Goal: Transaction & Acquisition: Purchase product/service

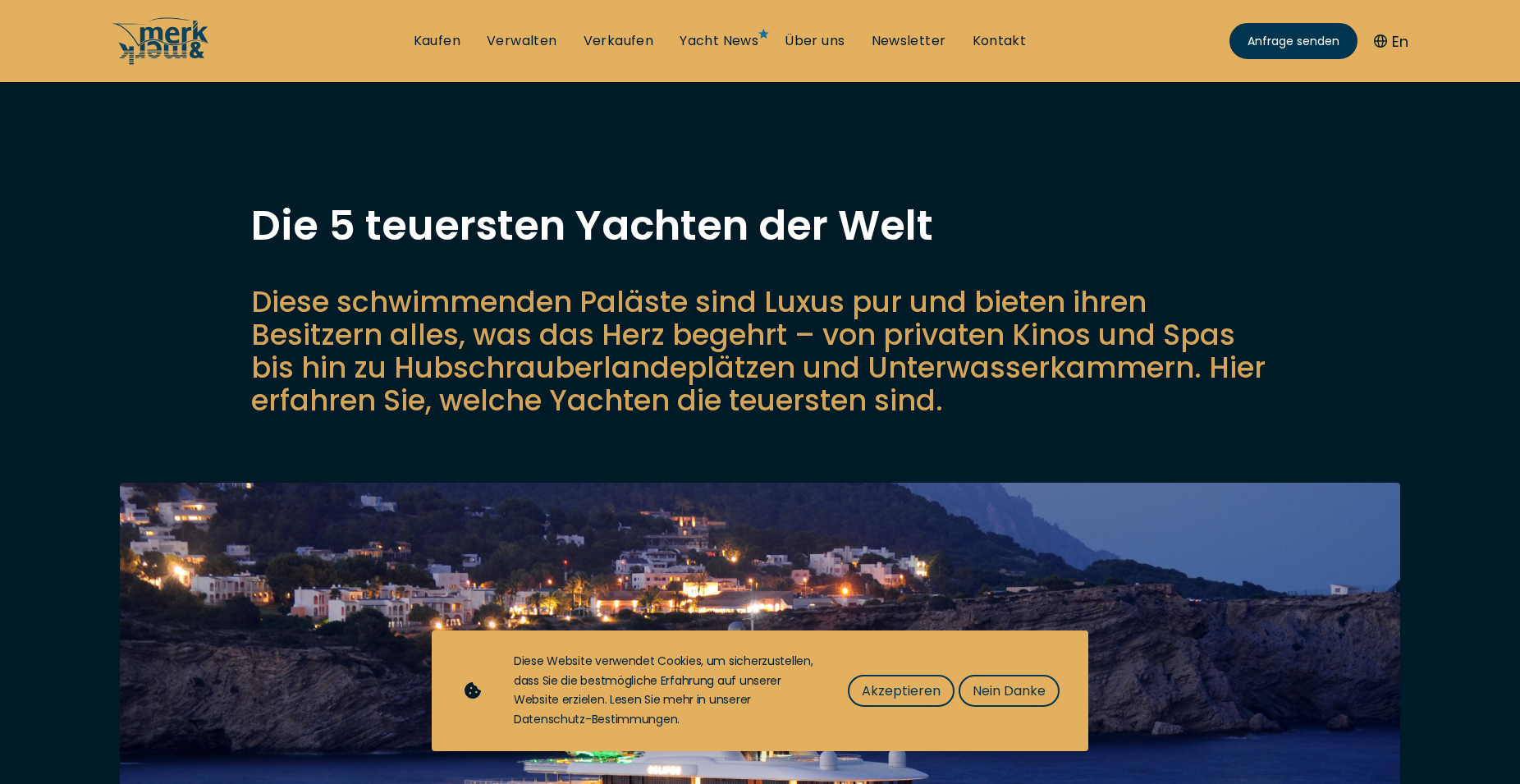
click at [866, 672] on div "Diese Website verwendet Cookies, um sicherzustellen, dass Sie die bestmögliche …" at bounding box center [789, 690] width 550 height 78
click at [871, 688] on span "Akzeptieren" at bounding box center [900, 690] width 79 height 20
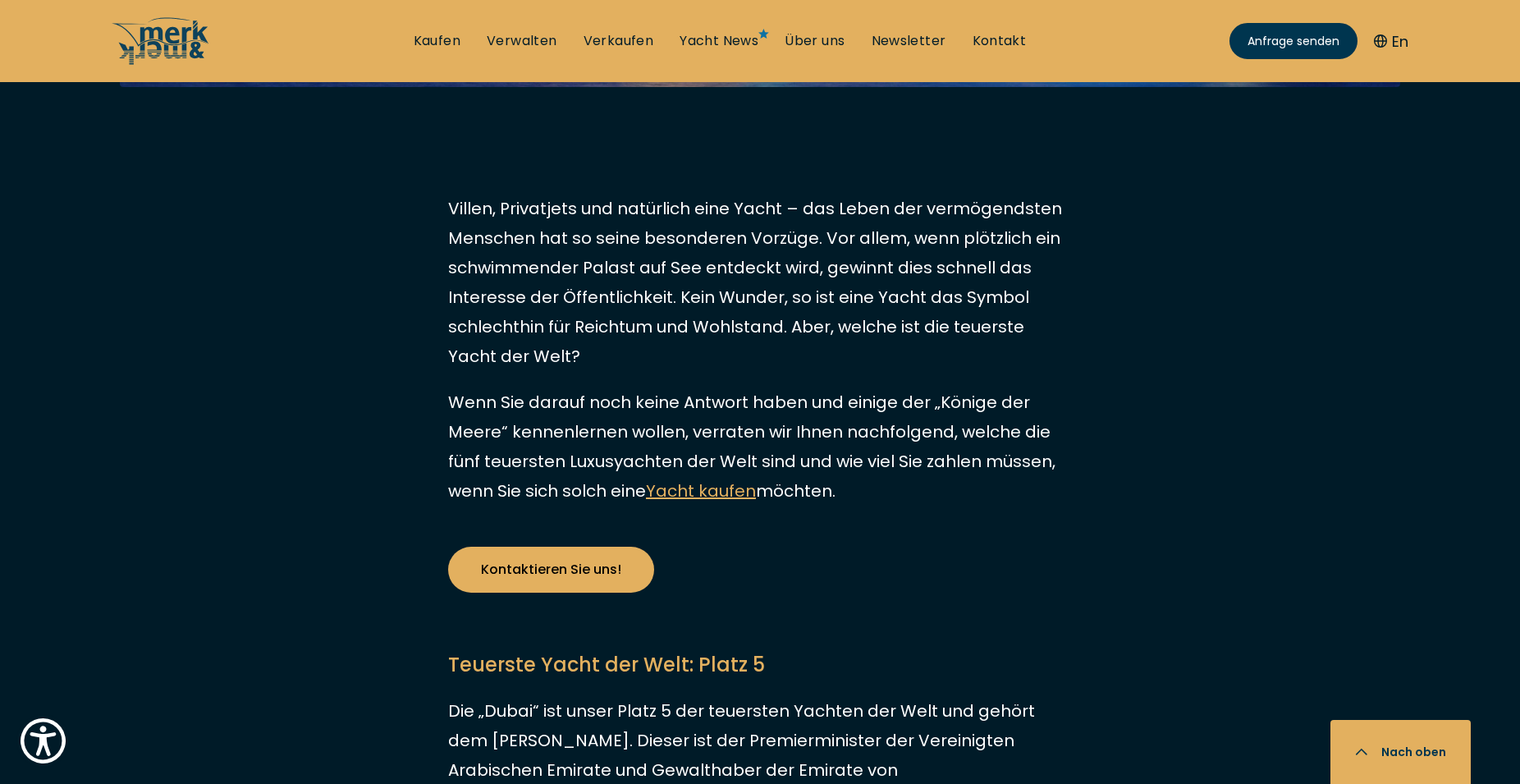
scroll to position [837, 0]
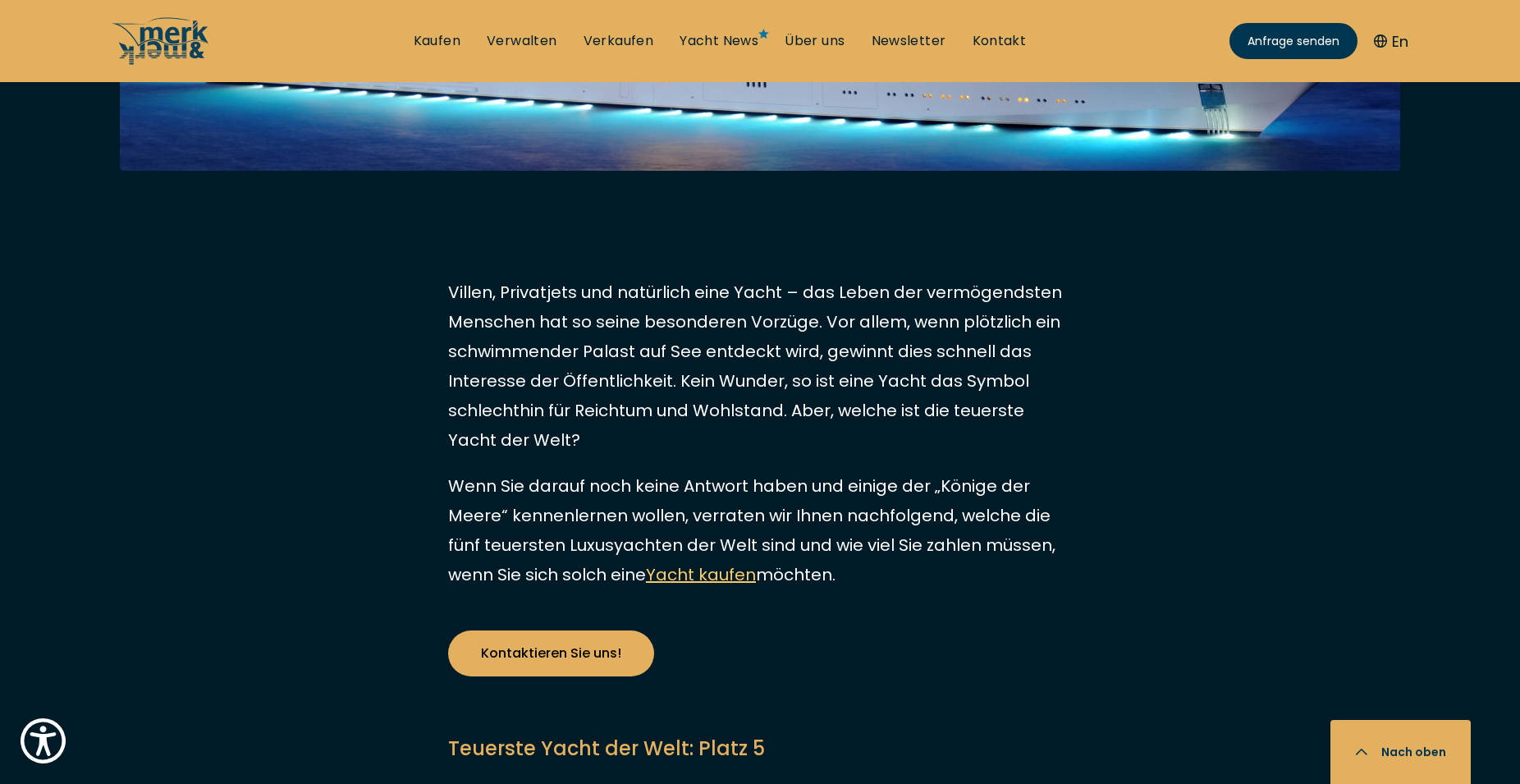
click at [718, 579] on link "Yacht kaufen" at bounding box center [701, 574] width 110 height 23
click at [610, 667] on link "Kontaktieren Sie uns!" at bounding box center [551, 652] width 206 height 46
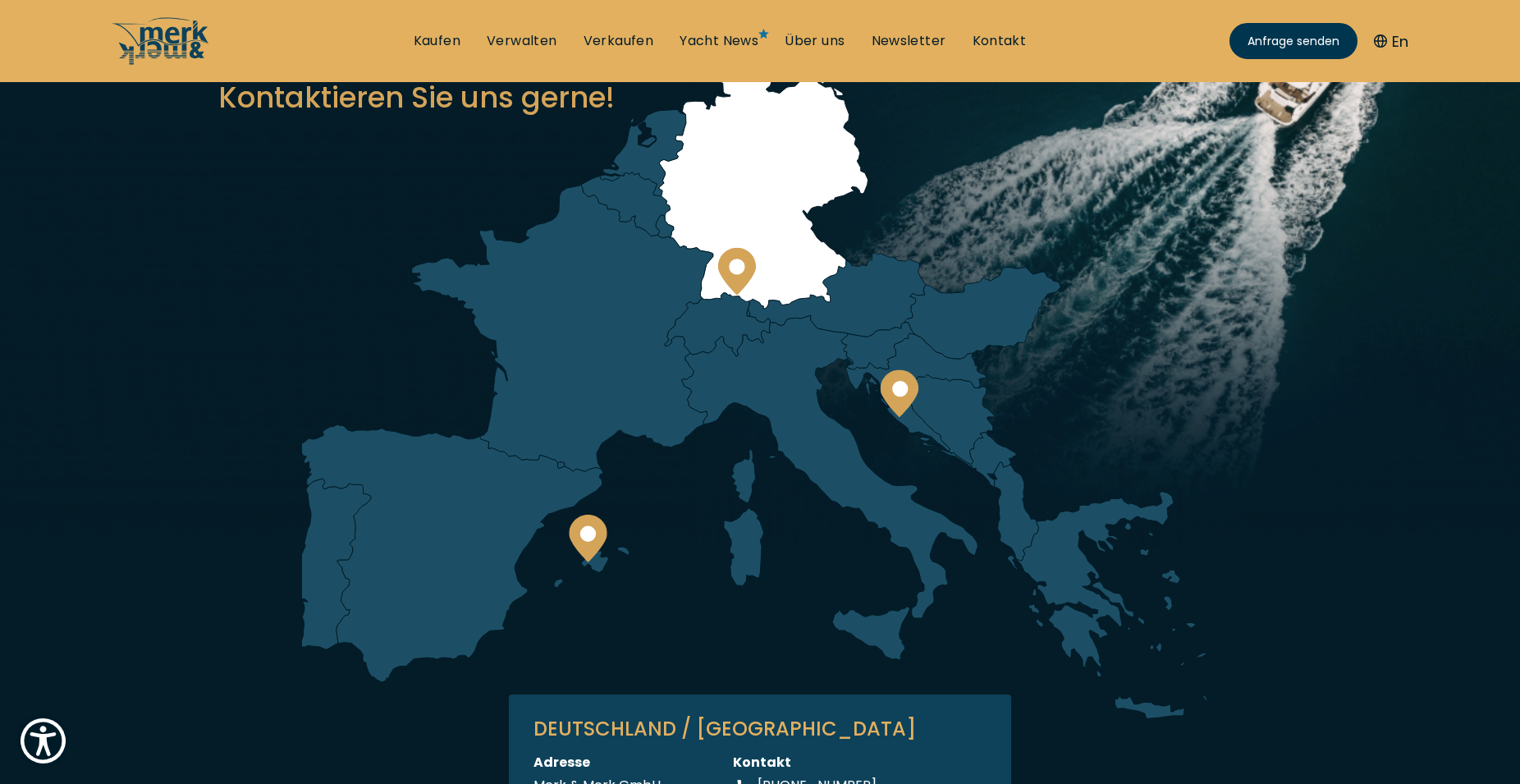
scroll to position [84, 0]
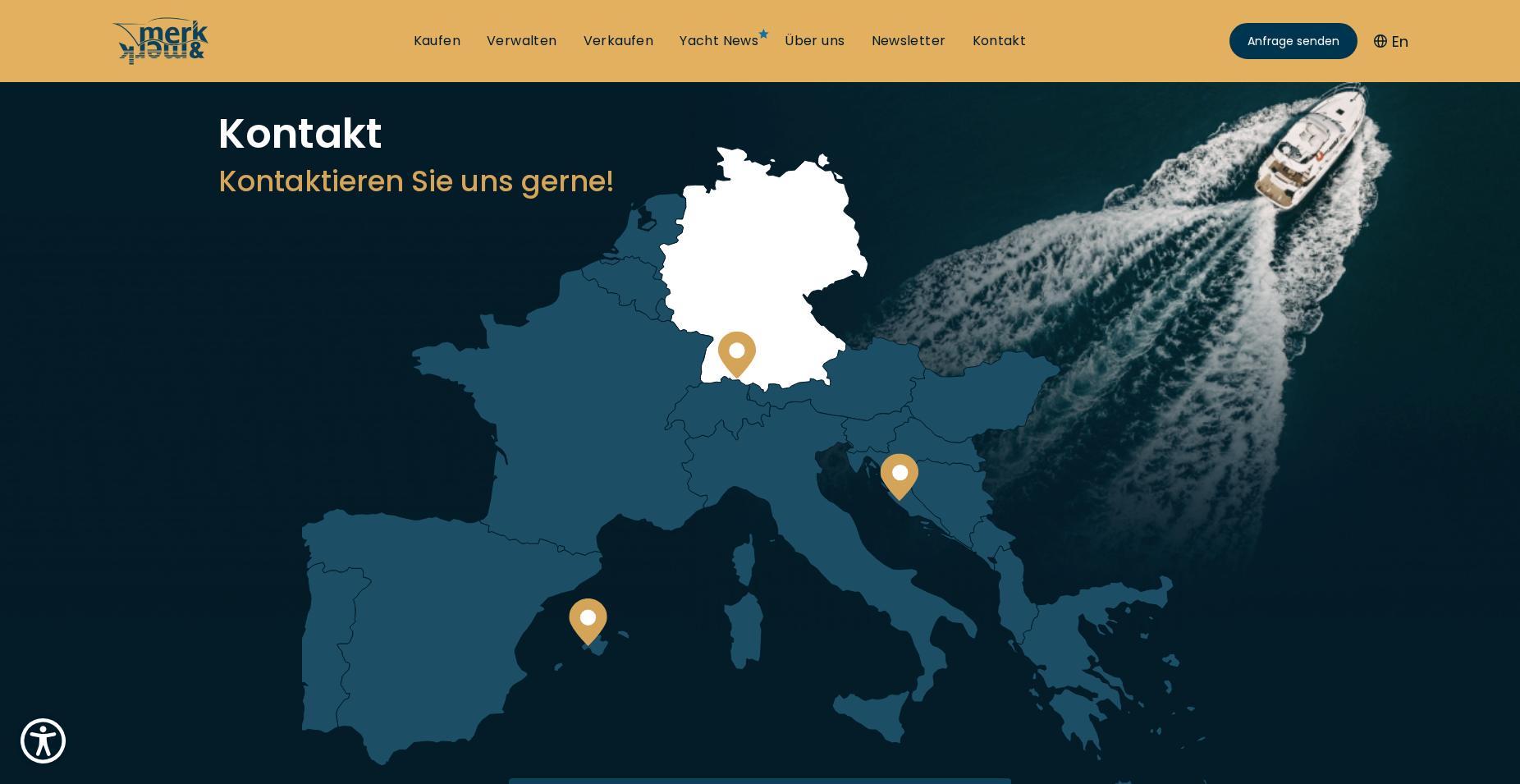
click at [741, 341] on icon at bounding box center [737, 355] width 38 height 47
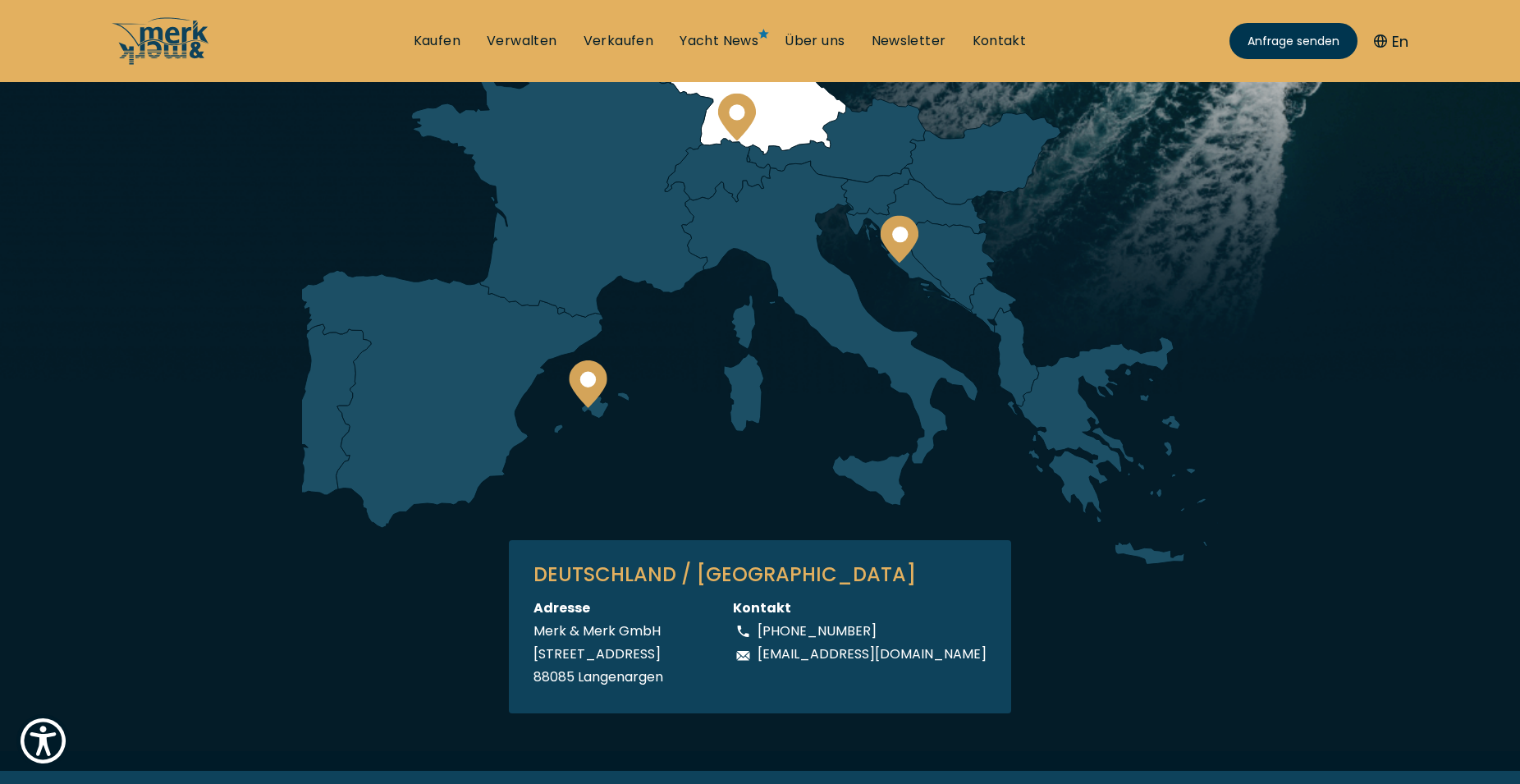
scroll to position [0, 0]
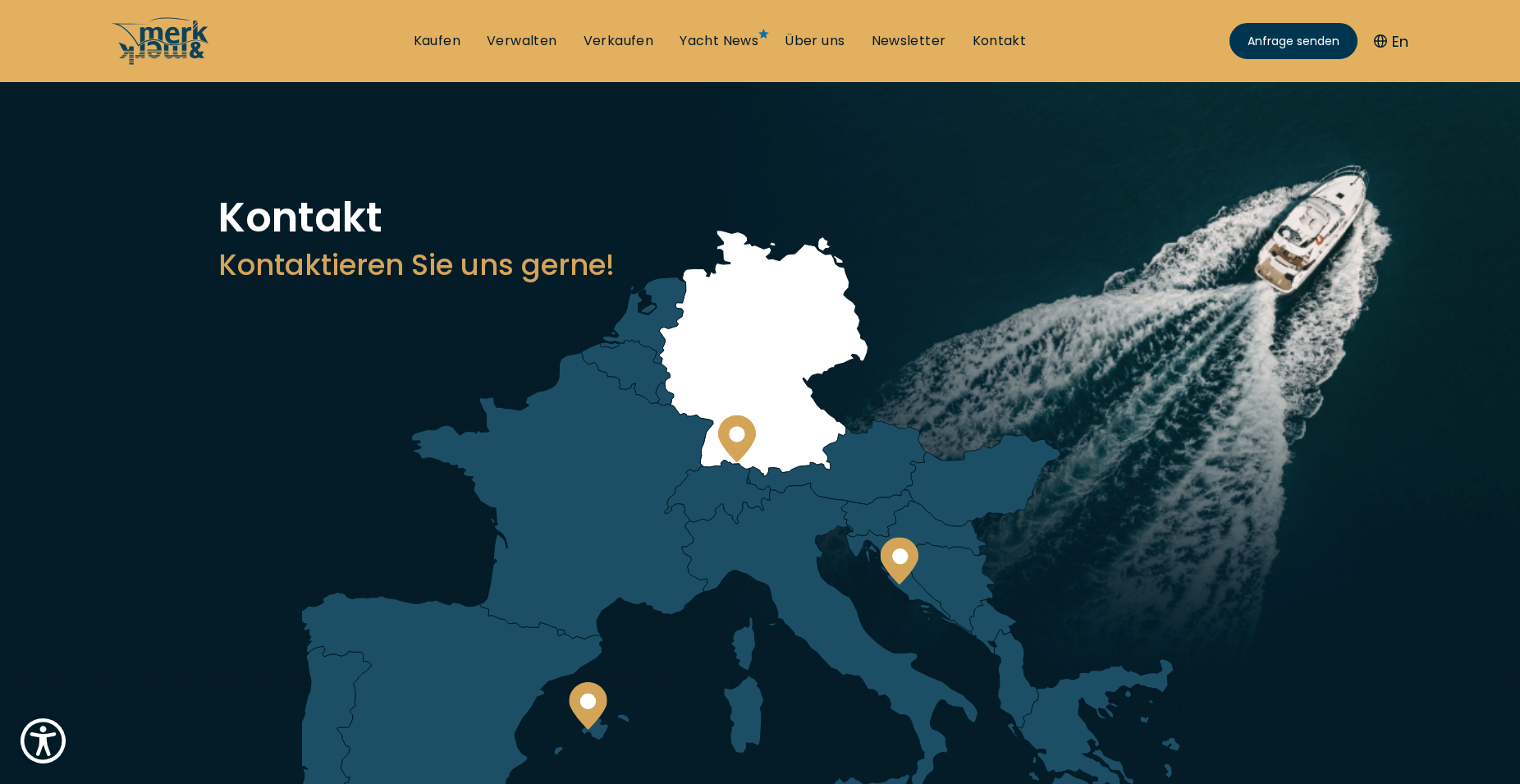
click at [469, 35] on li "Kaufen" at bounding box center [437, 40] width 73 height 18
click at [458, 51] on ul "Kaufen Verwalten Verkaufen Yacht News Über uns Newsletter Kontakt Senden Sie un…" at bounding box center [720, 41] width 639 height 49
click at [413, 39] on li "Kaufen" at bounding box center [437, 40] width 73 height 18
click at [447, 45] on link "Kaufen" at bounding box center [437, 40] width 46 height 18
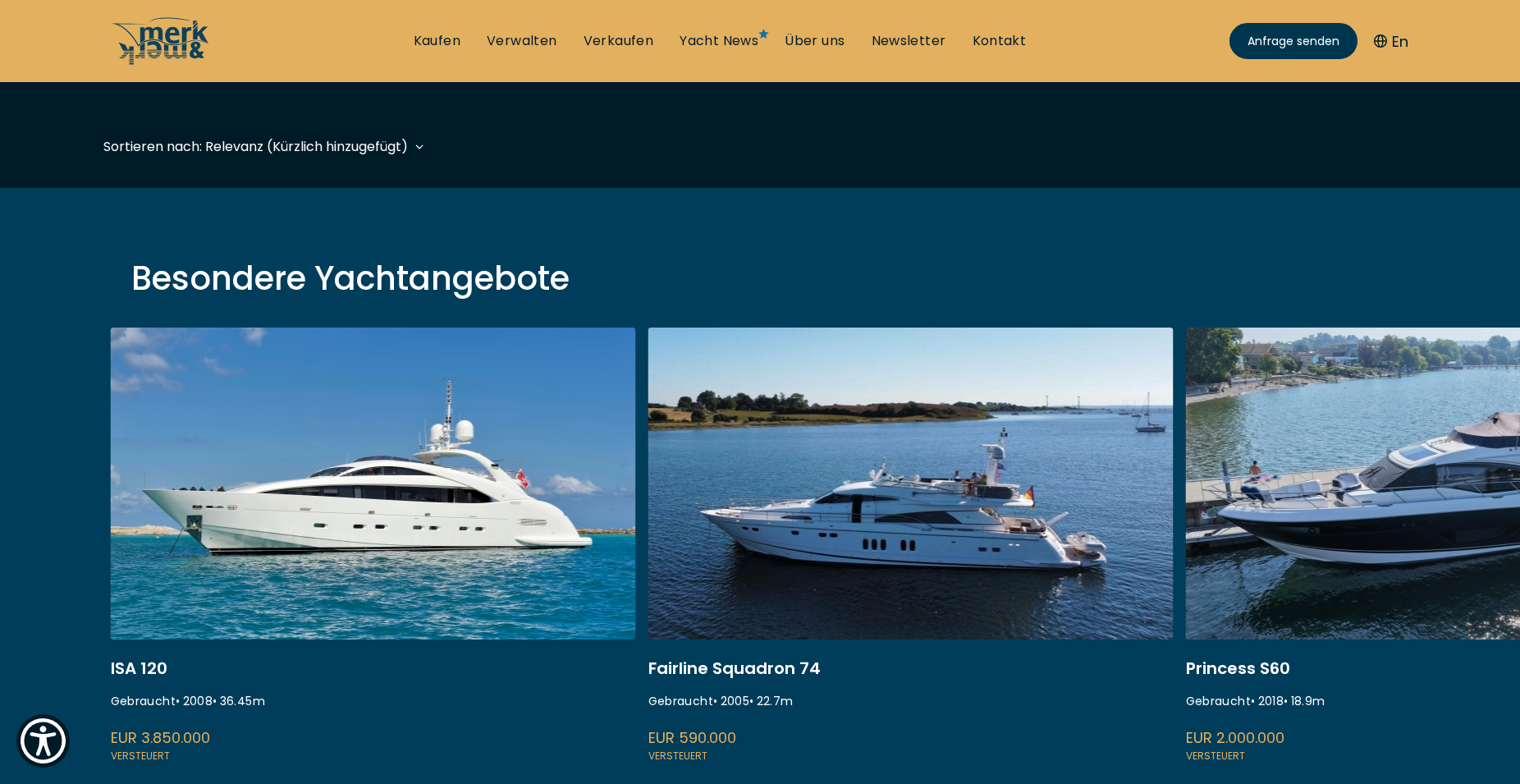
scroll to position [753, 0]
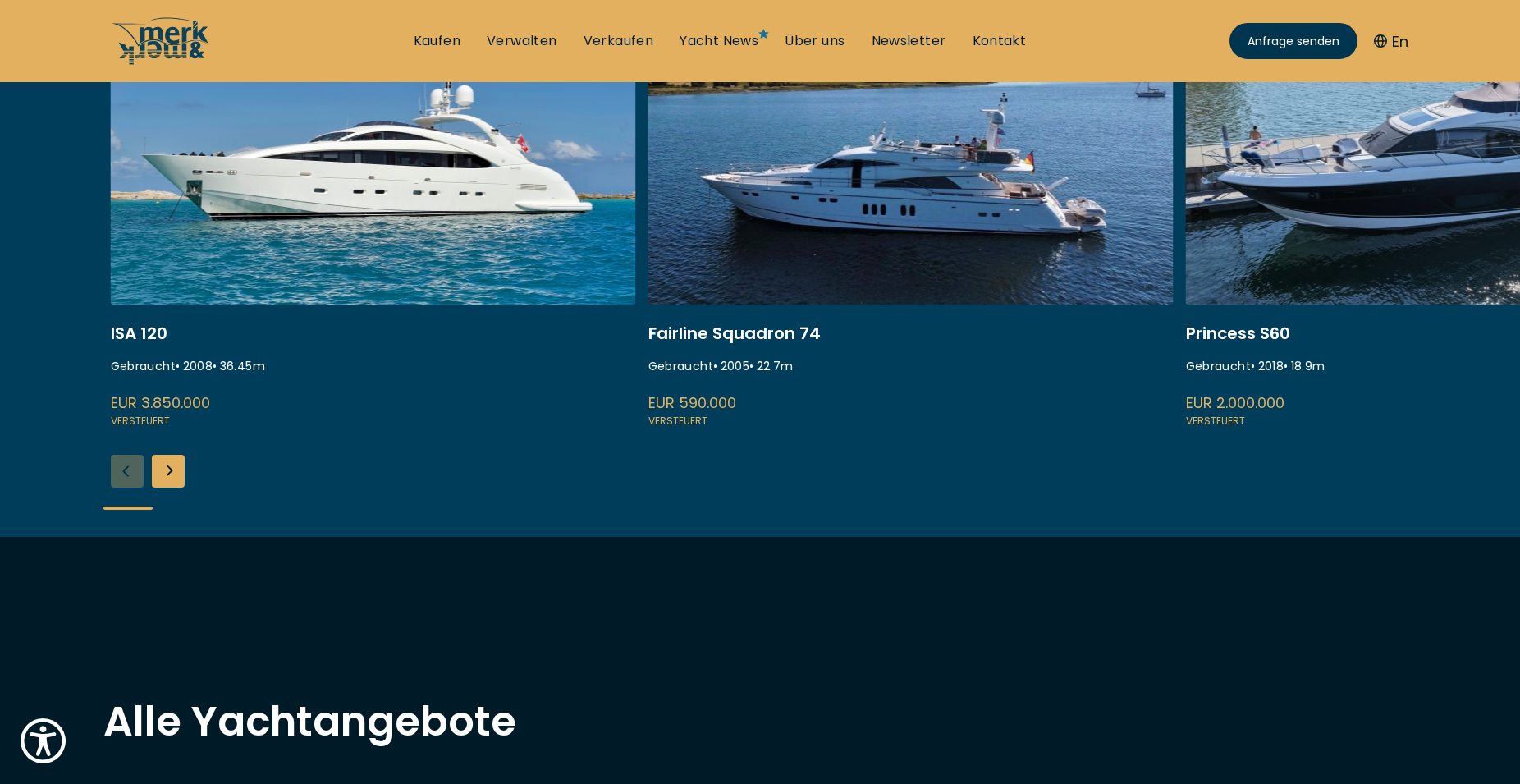
click at [186, 475] on div "ISA 120 Gebraucht • 2008 • 36.45 m EUR 3.850.000 Versteuert Fairline Squadron 7…" at bounding box center [760, 265] width 1520 height 544
click at [176, 475] on div "Next slide" at bounding box center [167, 470] width 33 height 33
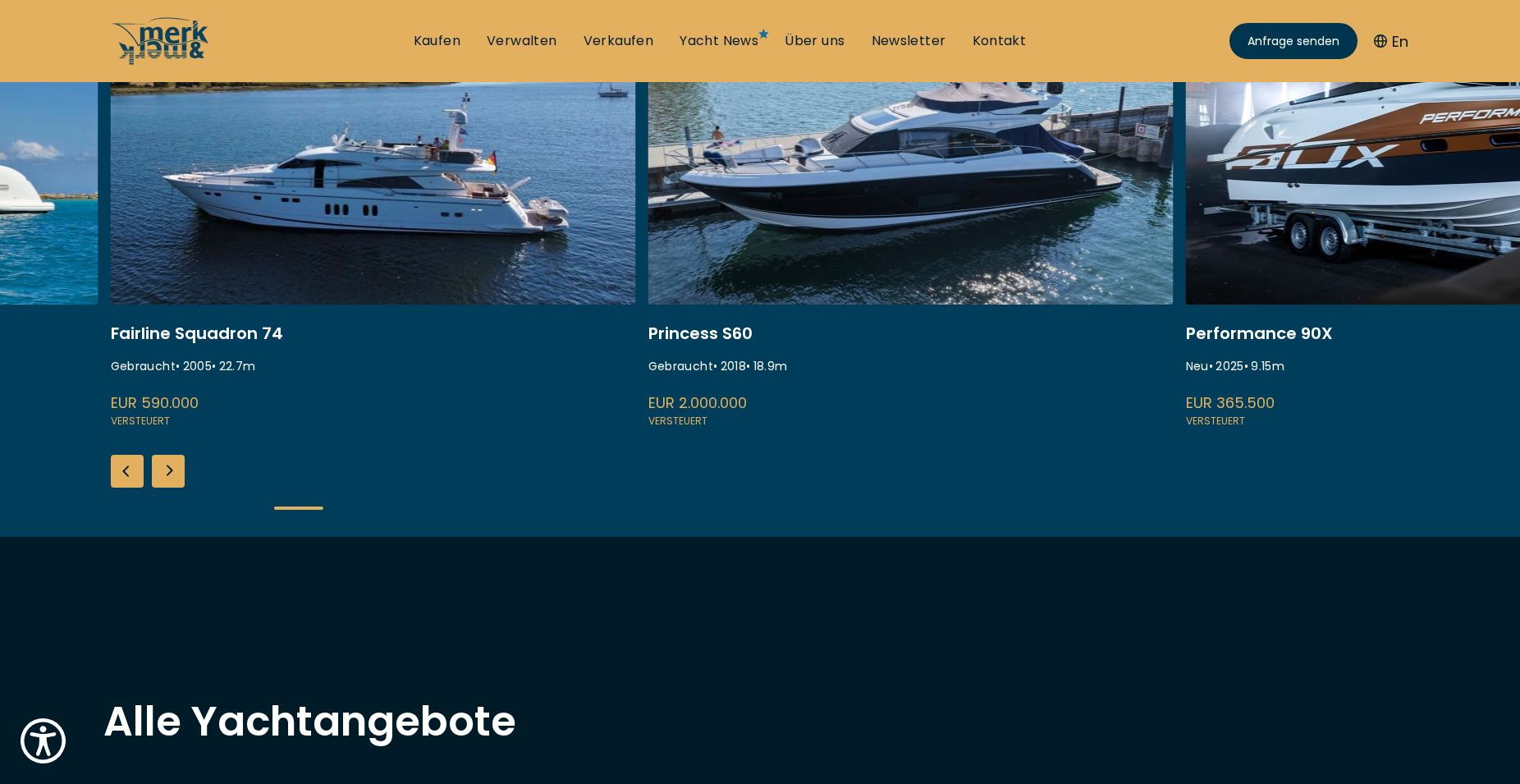
scroll to position [503, 0]
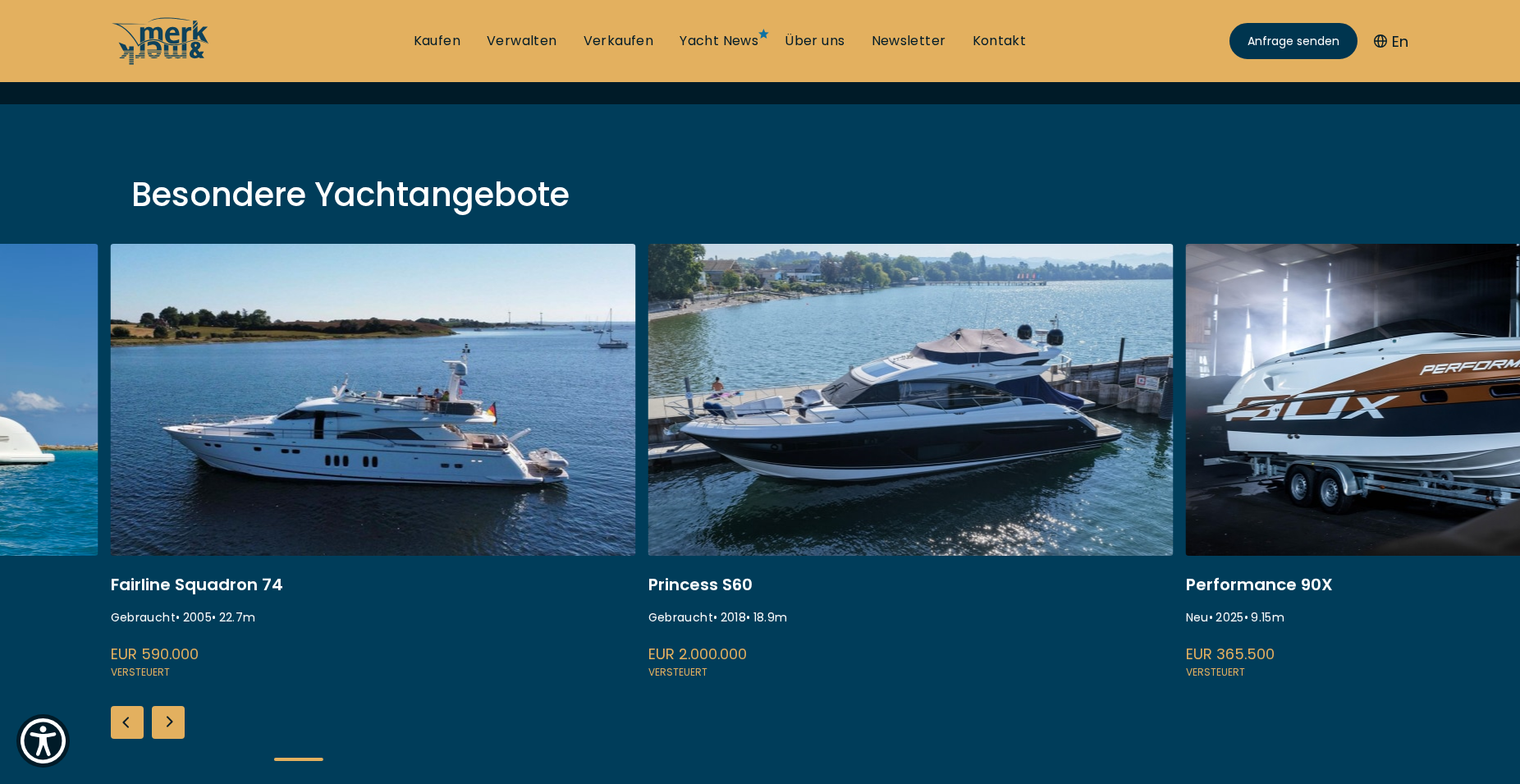
click at [181, 709] on div "Next slide" at bounding box center [167, 722] width 33 height 33
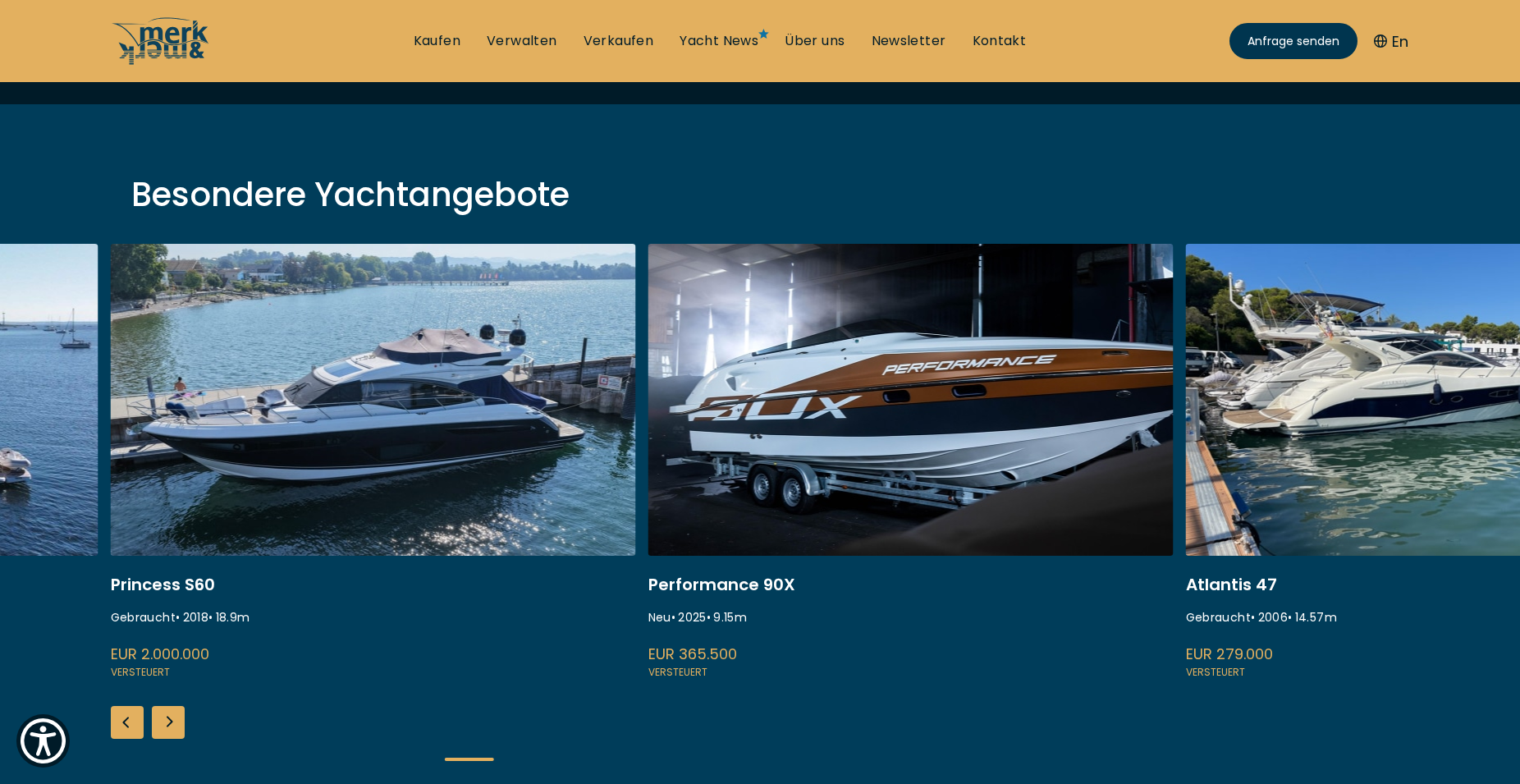
click at [165, 713] on div "Next slide" at bounding box center [167, 722] width 33 height 33
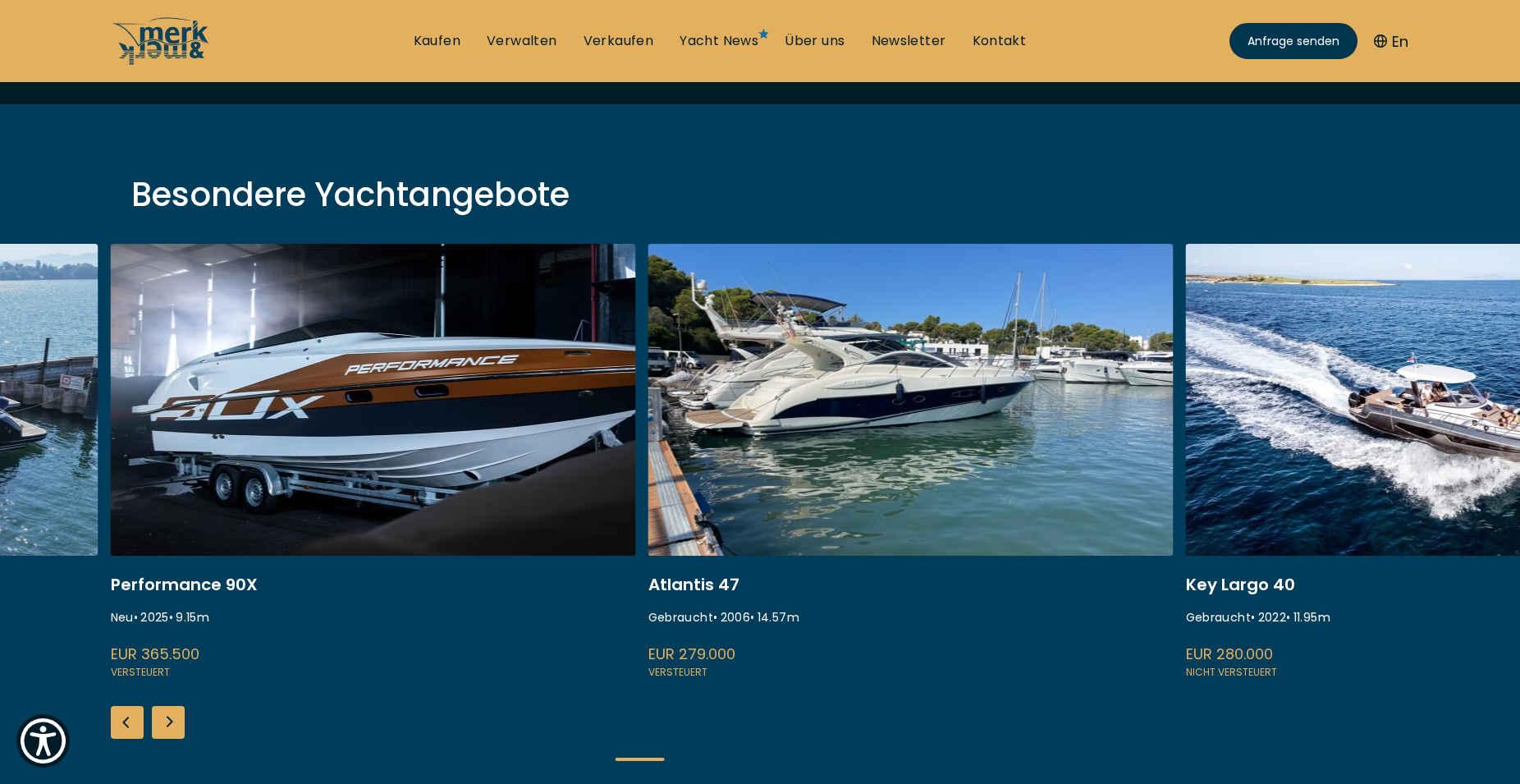
click at [165, 713] on div "Next slide" at bounding box center [167, 722] width 33 height 33
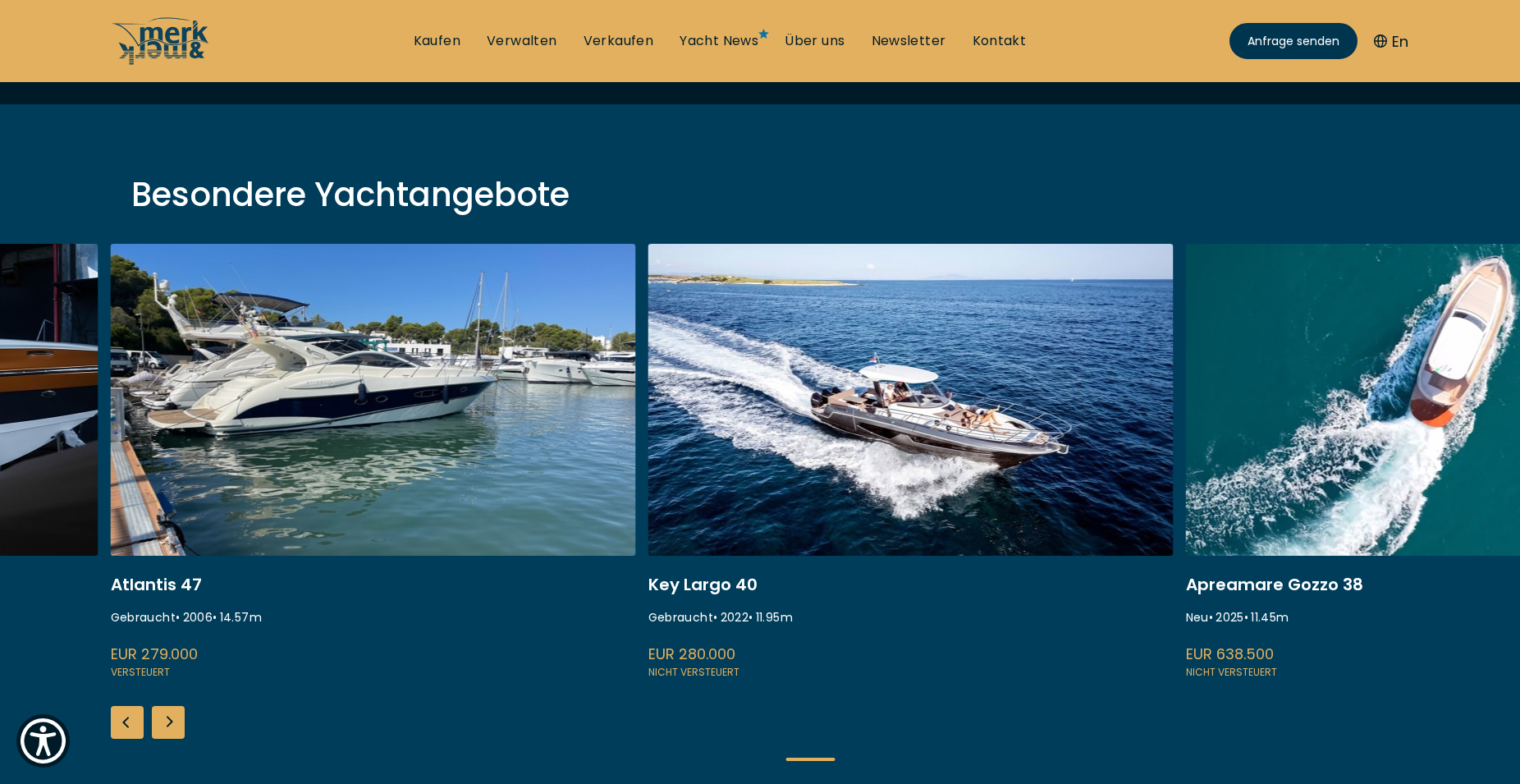
click at [165, 714] on div "Next slide" at bounding box center [167, 722] width 33 height 33
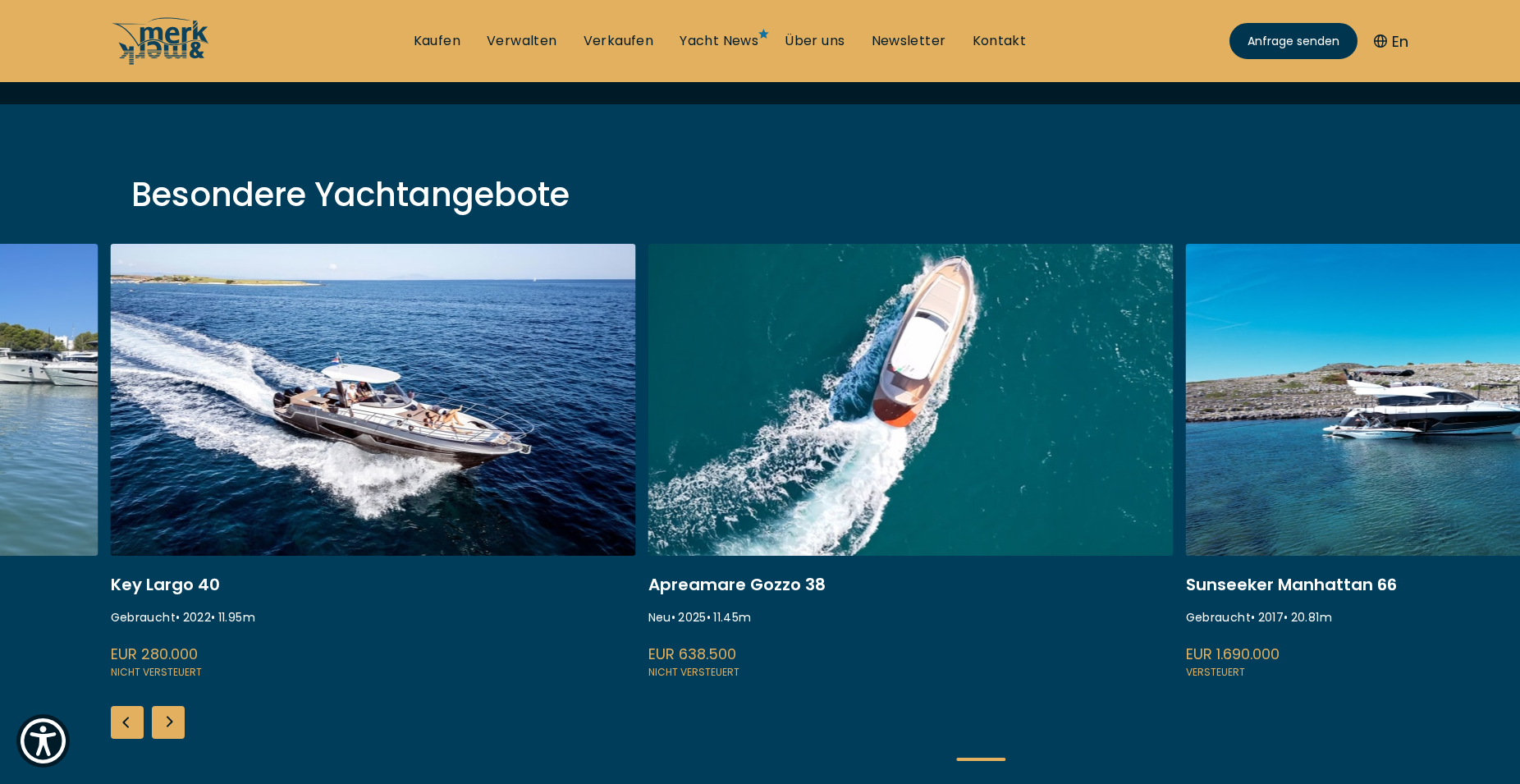
click at [165, 714] on div "Next slide" at bounding box center [167, 722] width 33 height 33
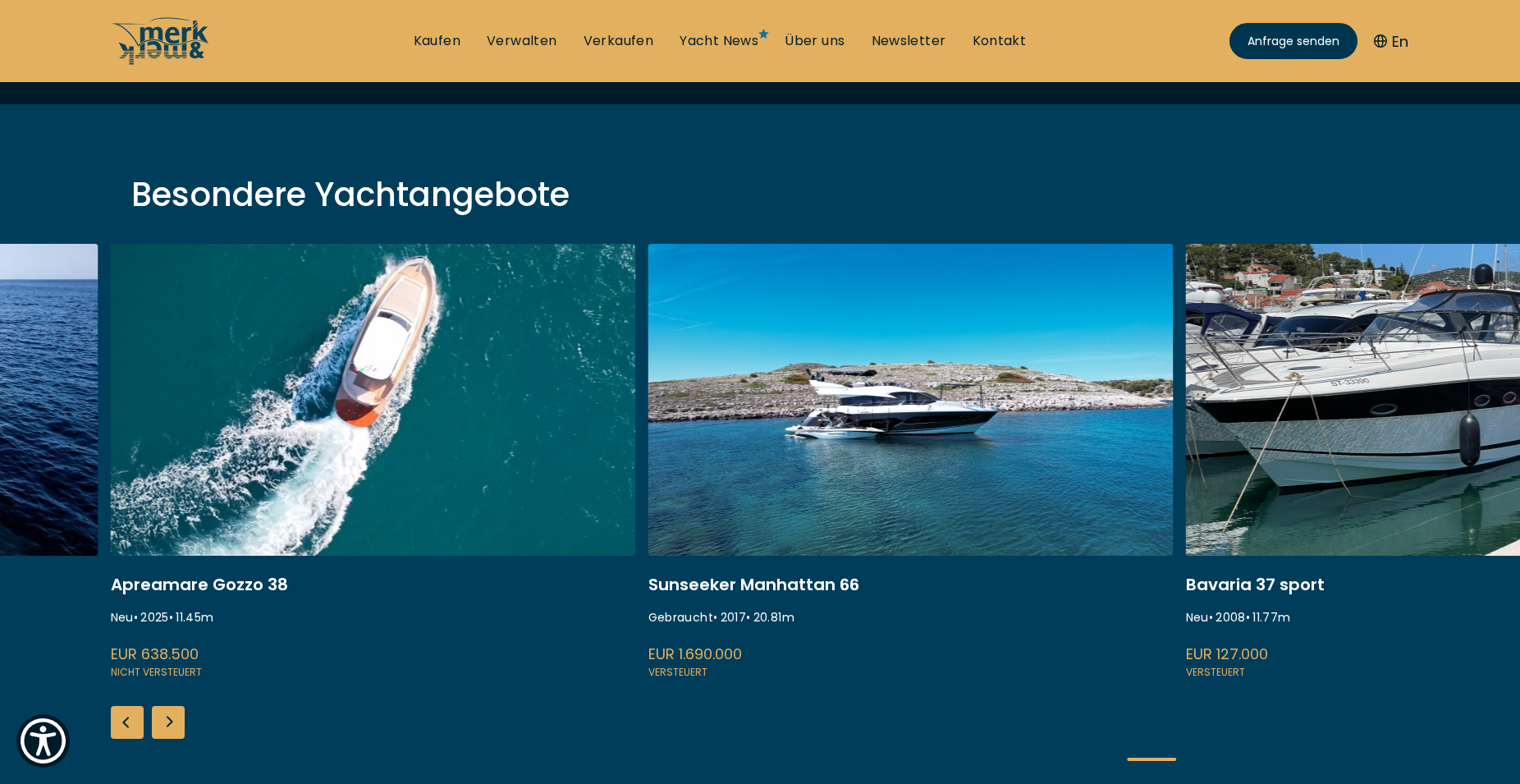
click at [165, 714] on div "Next slide" at bounding box center [167, 722] width 33 height 33
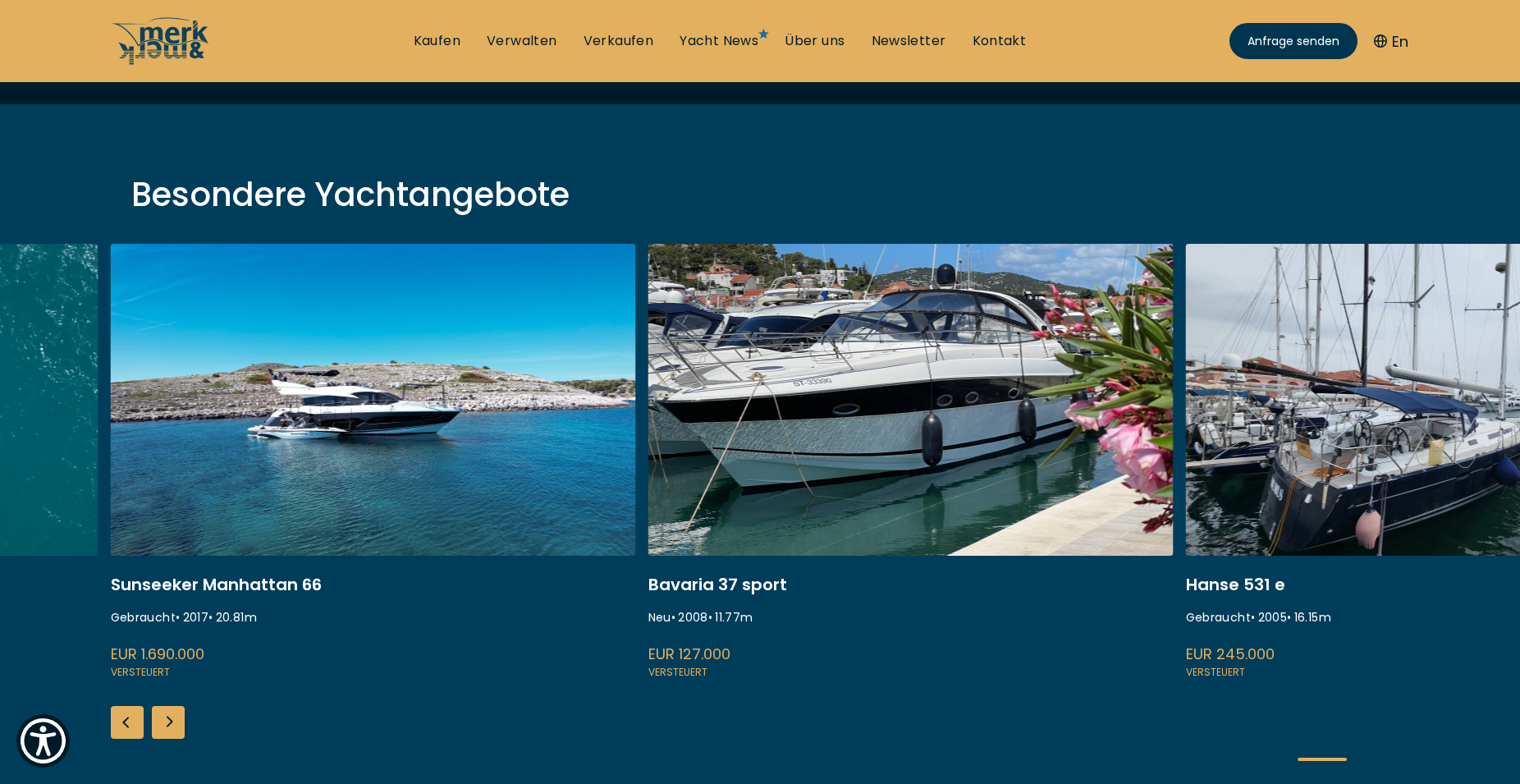
click at [168, 718] on div "Next slide" at bounding box center [167, 722] width 33 height 33
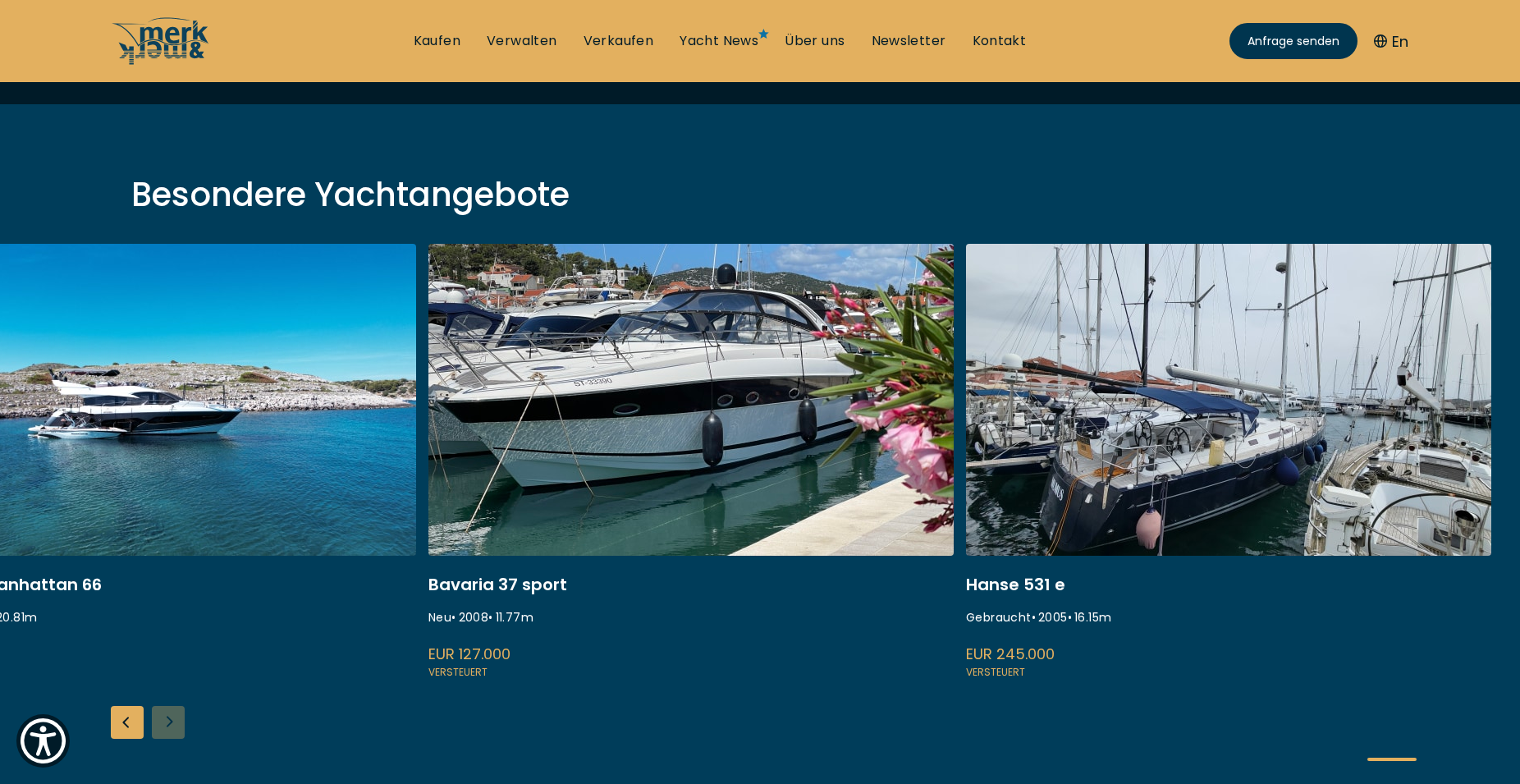
click at [167, 715] on div "ISA 120 Gebraucht • 2008 • 36.45 m EUR 3.850.000 Versteuert Fairline Squadron 7…" at bounding box center [760, 516] width 1520 height 544
